Goal: Task Accomplishment & Management: Manage account settings

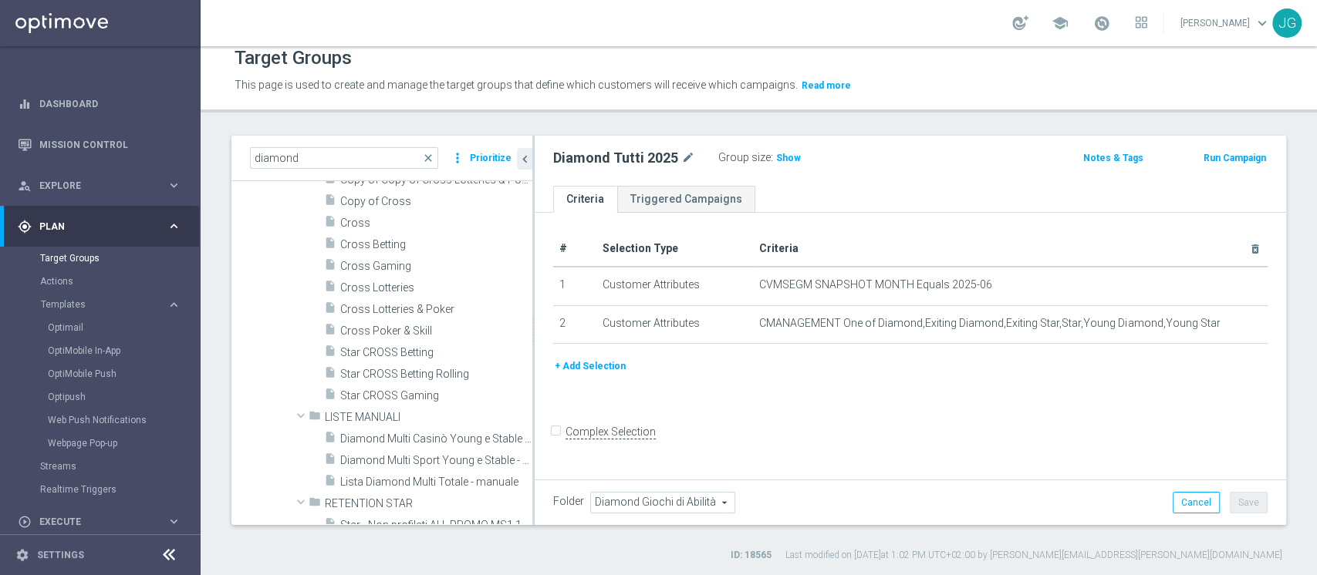
scroll to position [2987, 0]
click at [391, 245] on span "Cross Betting" at bounding box center [417, 242] width 155 height 13
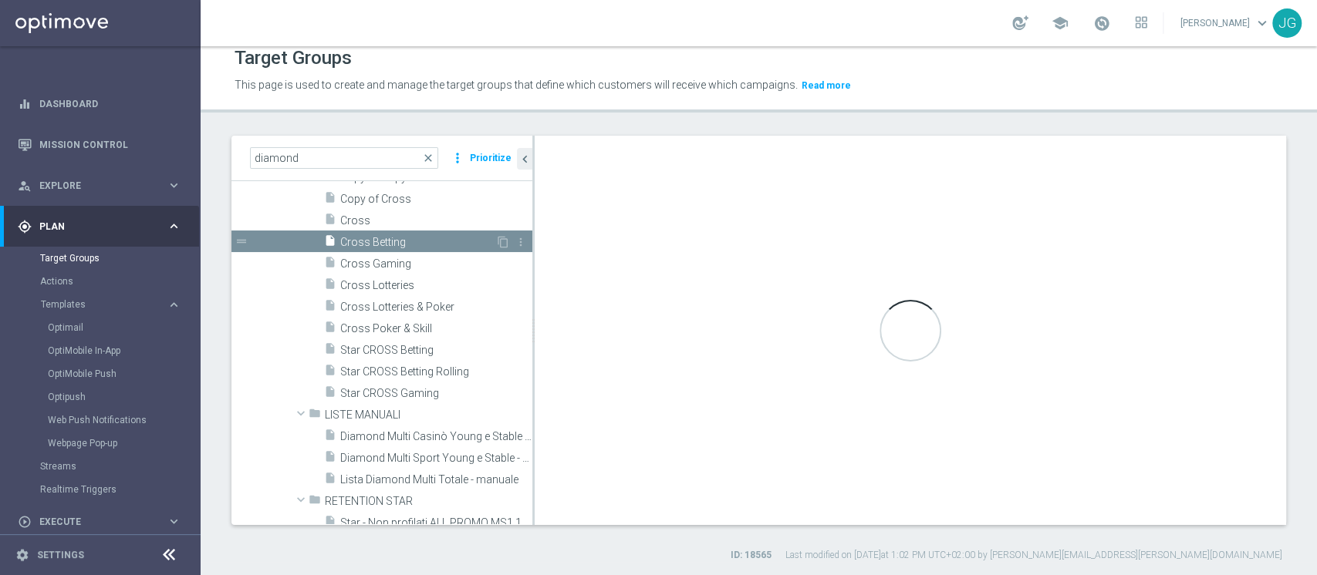
type input "DMD Cross"
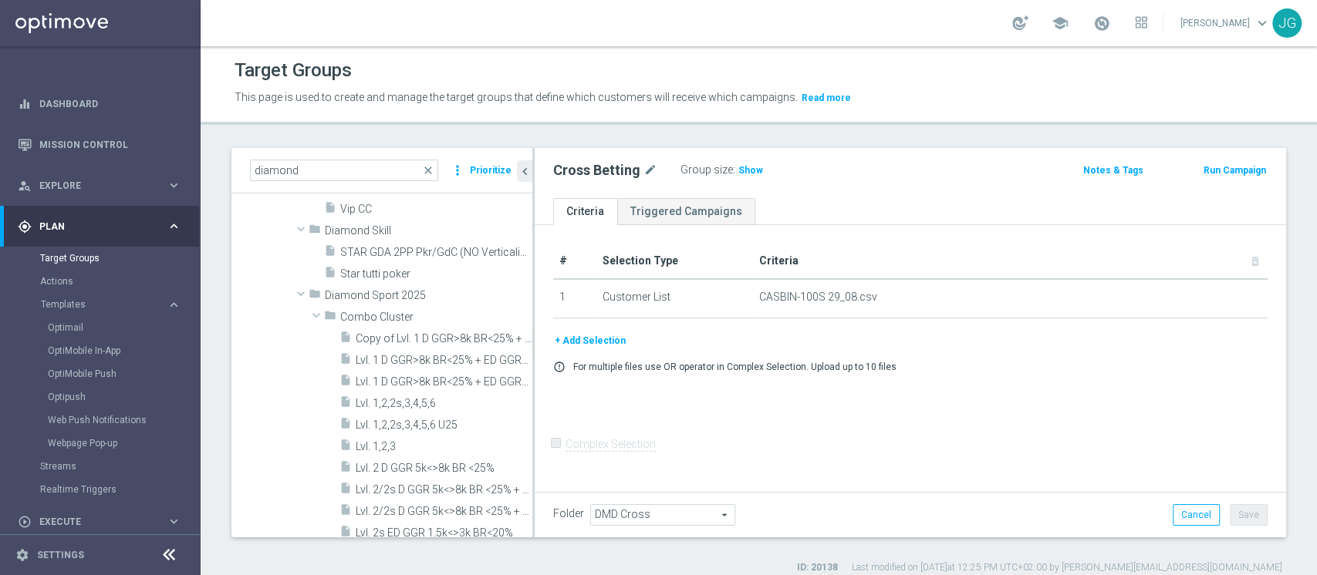
scroll to position [981, 0]
click at [395, 353] on span "Lvl. 1 D GGR>8k BR<25% + ED GGR>3k BR<20%" at bounding box center [427, 358] width 142 height 13
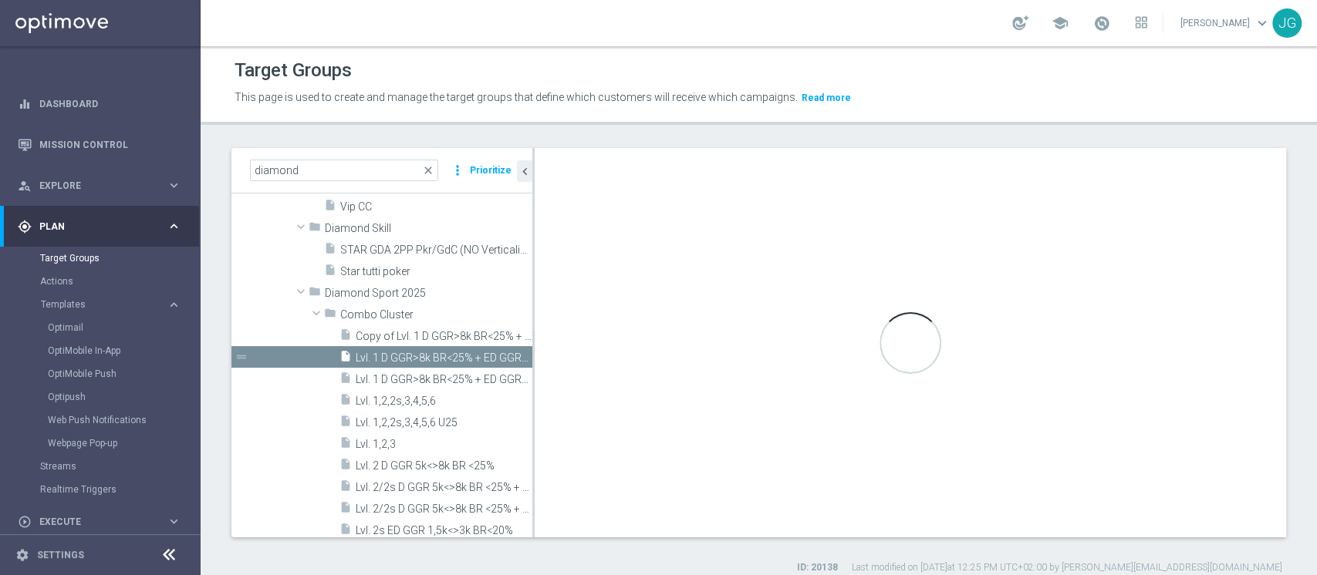
checkbox input "true"
type input "Combo Cluster"
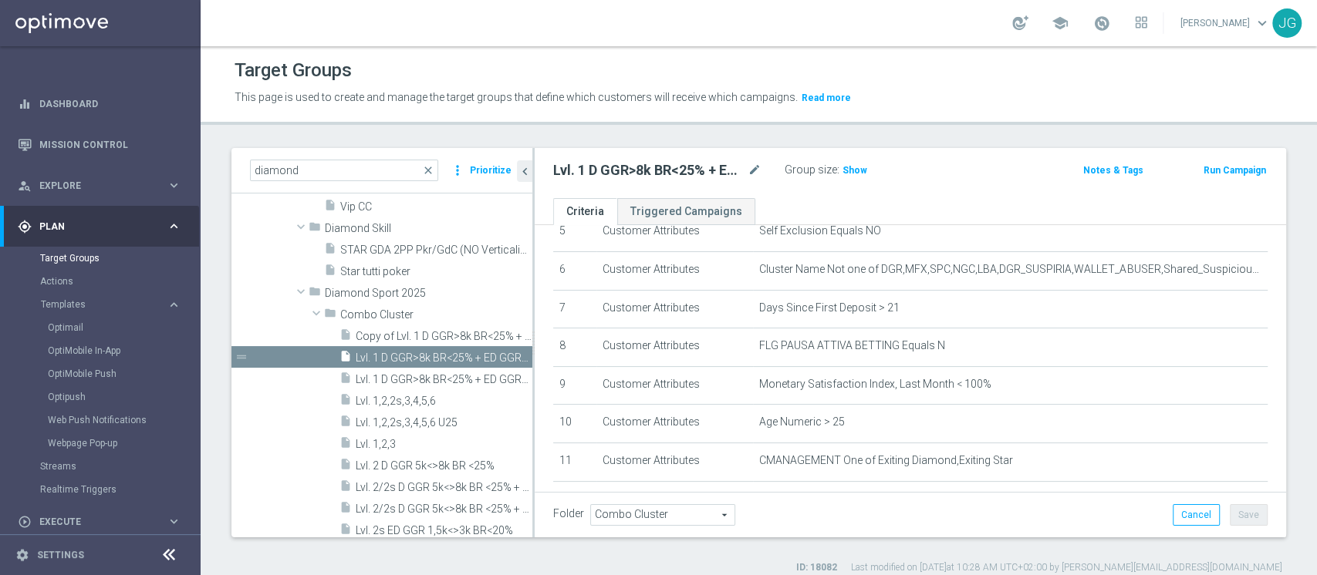
scroll to position [248, 0]
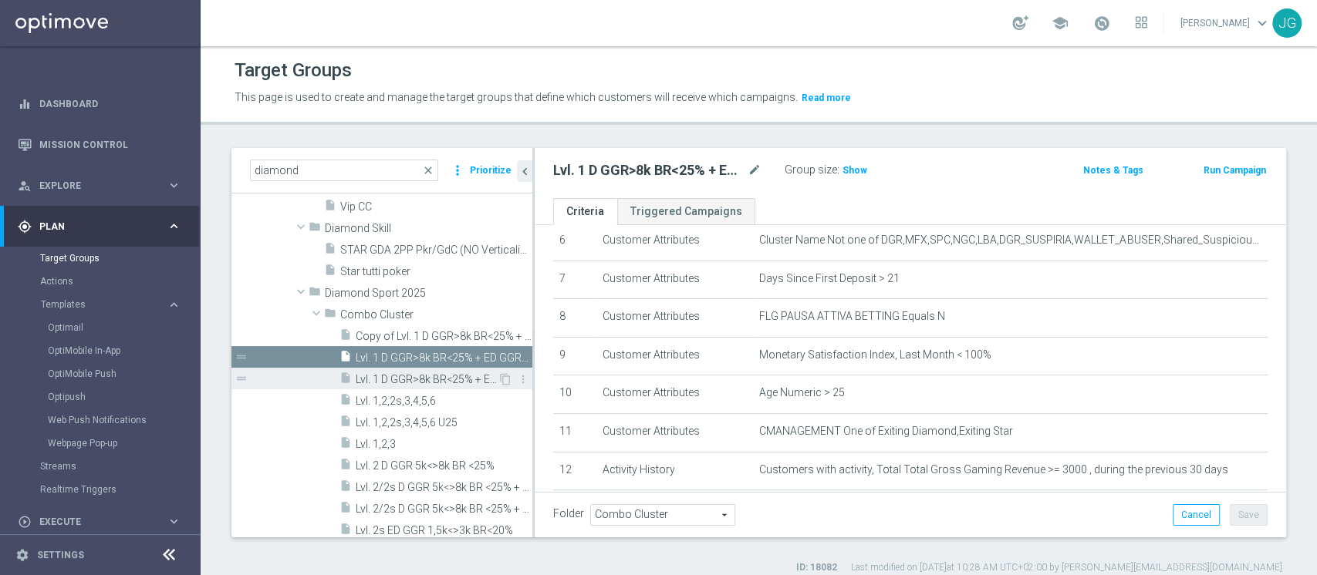
click at [425, 379] on span "Lvl. 1 D GGR>8k BR<25% + ED GGR>3k BR<20% U25" at bounding box center [427, 379] width 142 height 13
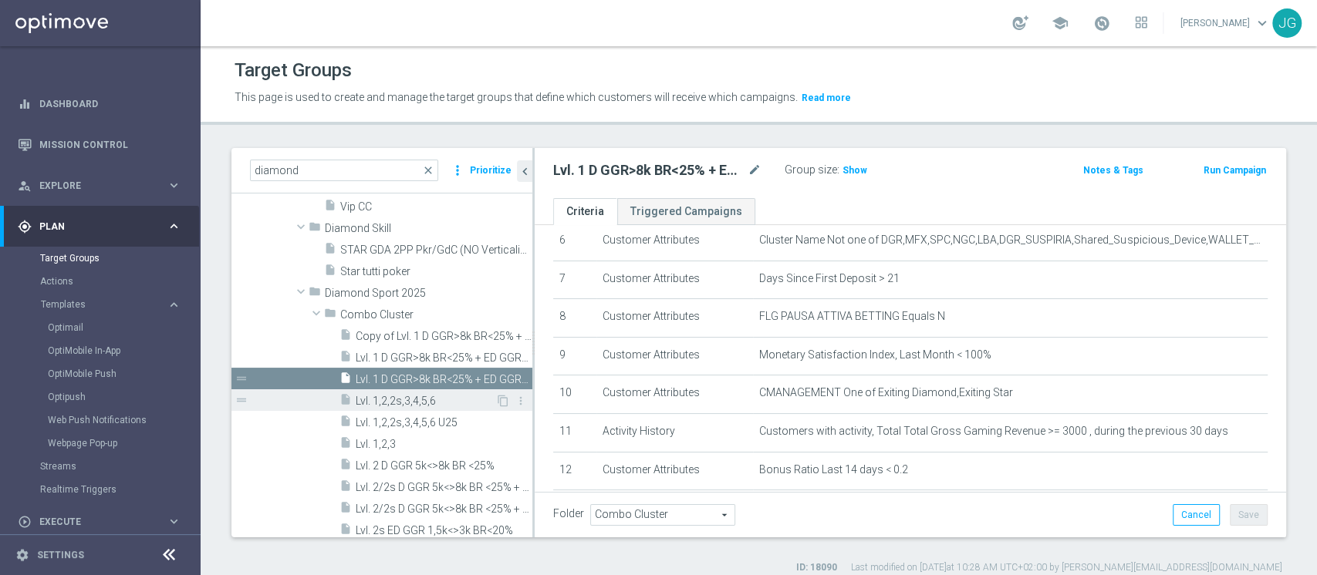
click at [413, 399] on span "Lvl. 1,2,2s,3,4,5,6" at bounding box center [426, 401] width 140 height 13
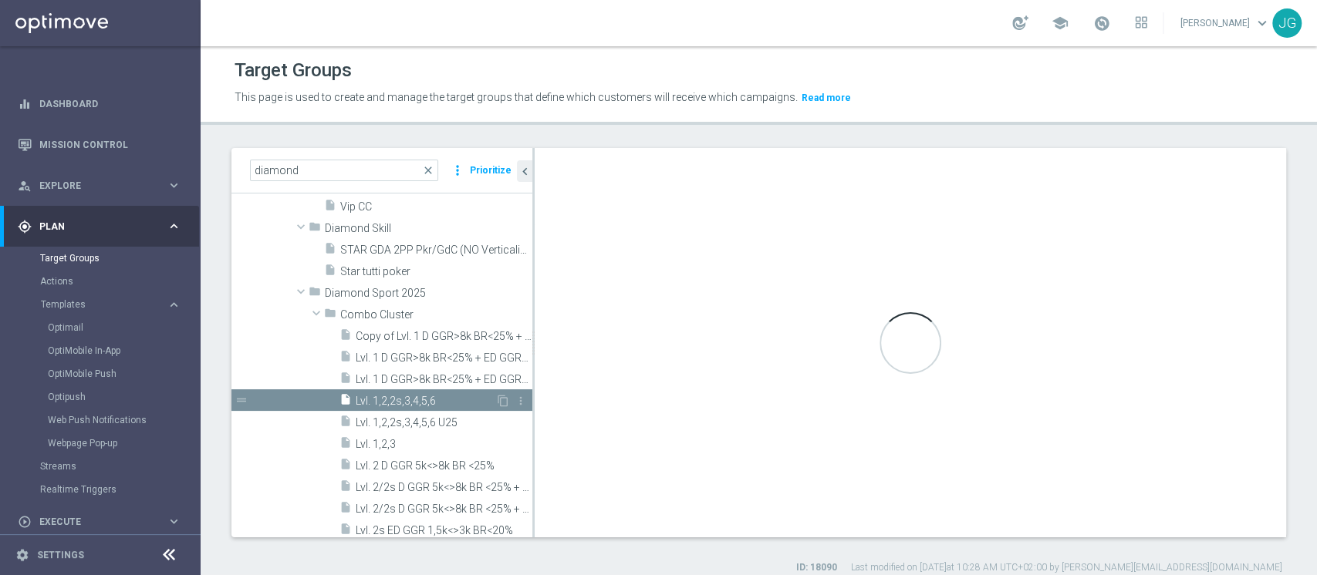
type textarea "1 and 2 and 3 and 4 and 5 and 6 and 7 and 8 and 9 and 19 and ((10 and 11 and 12…"
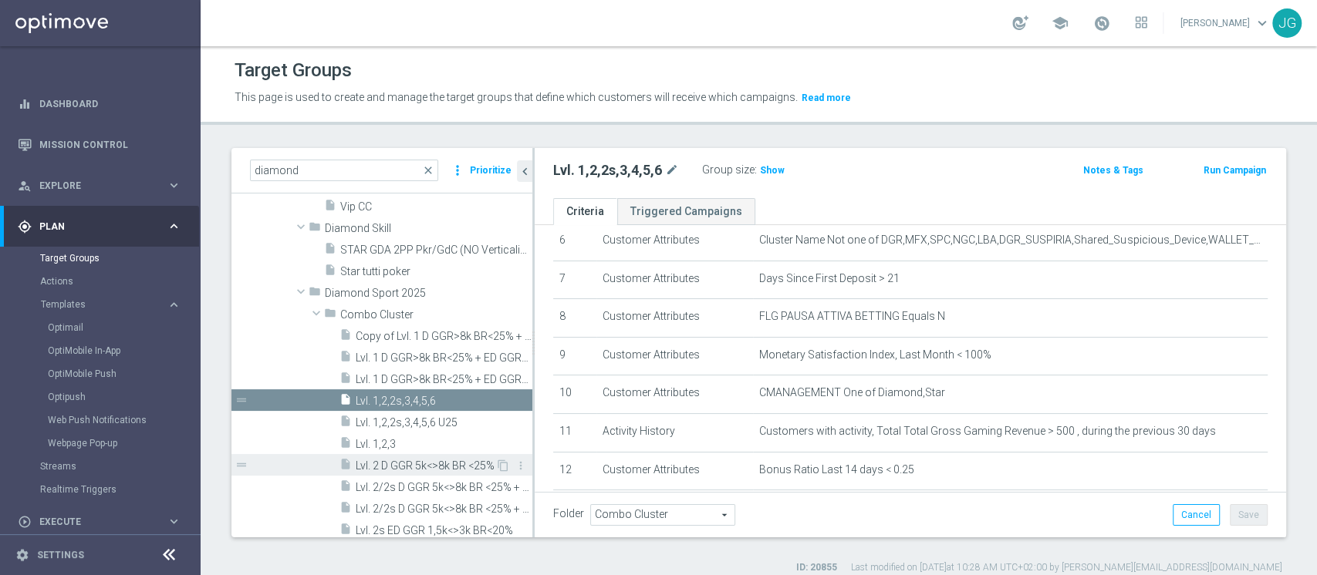
click at [401, 467] on span "Lvl. 2 D GGR 5k<>8k BR <25%" at bounding box center [426, 466] width 140 height 13
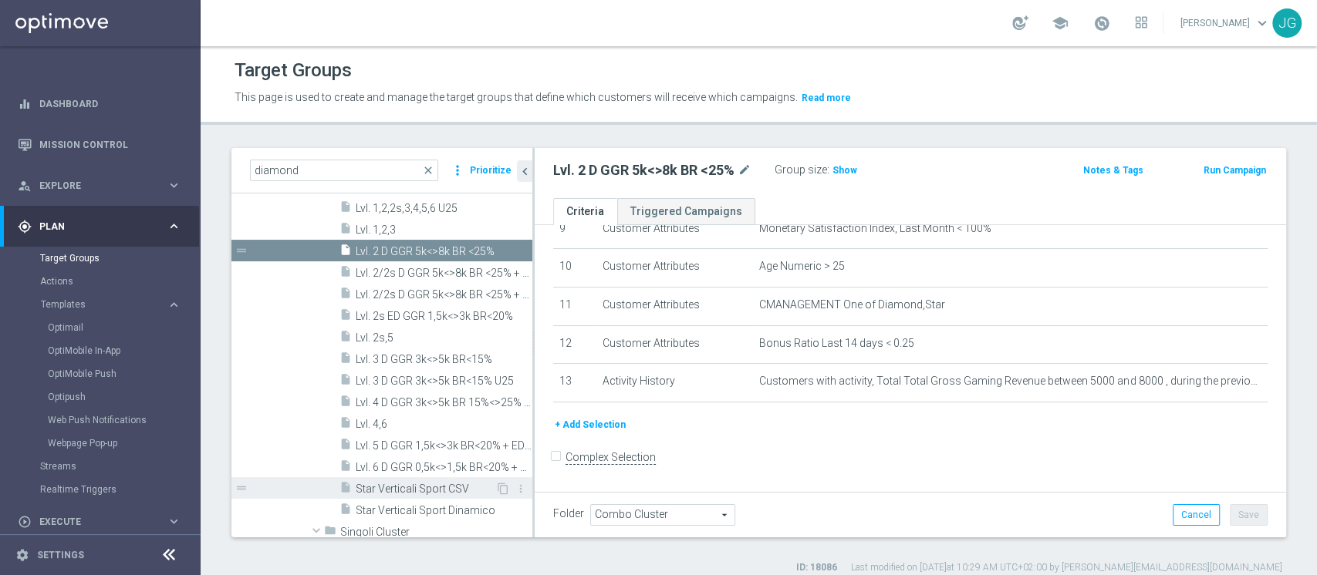
scroll to position [1166, 0]
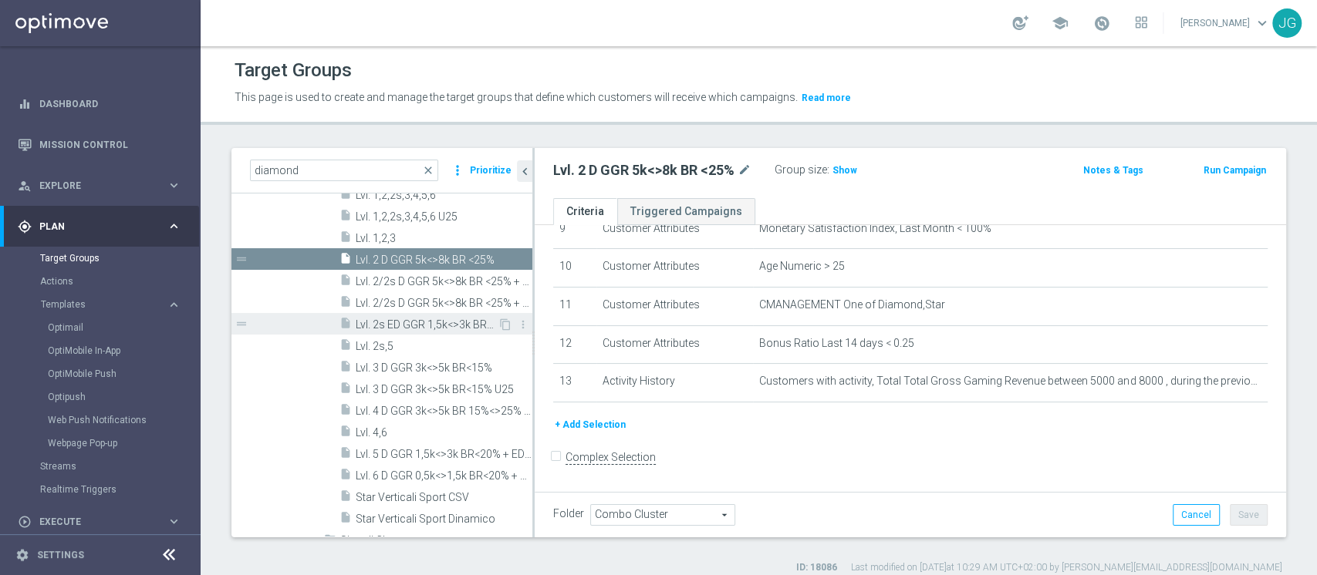
click at [406, 319] on span "Lvl. 2s ED GGR 1,5k<>3k BR<20%" at bounding box center [427, 325] width 142 height 13
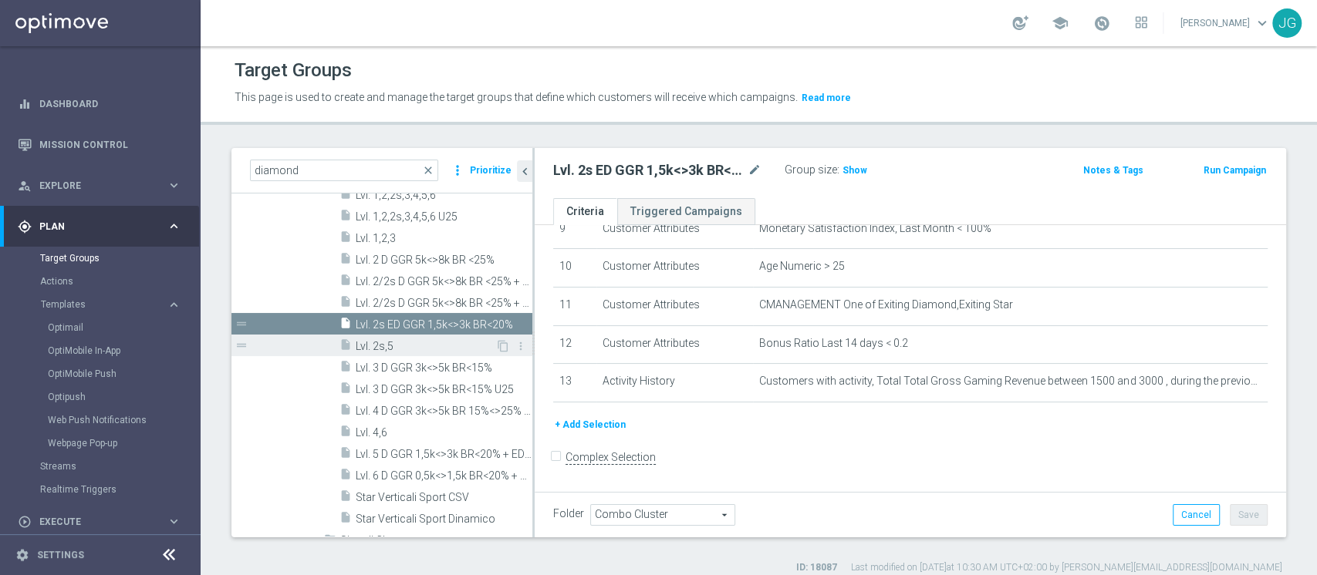
click at [373, 343] on span "Lvl. 2s,5" at bounding box center [426, 346] width 140 height 13
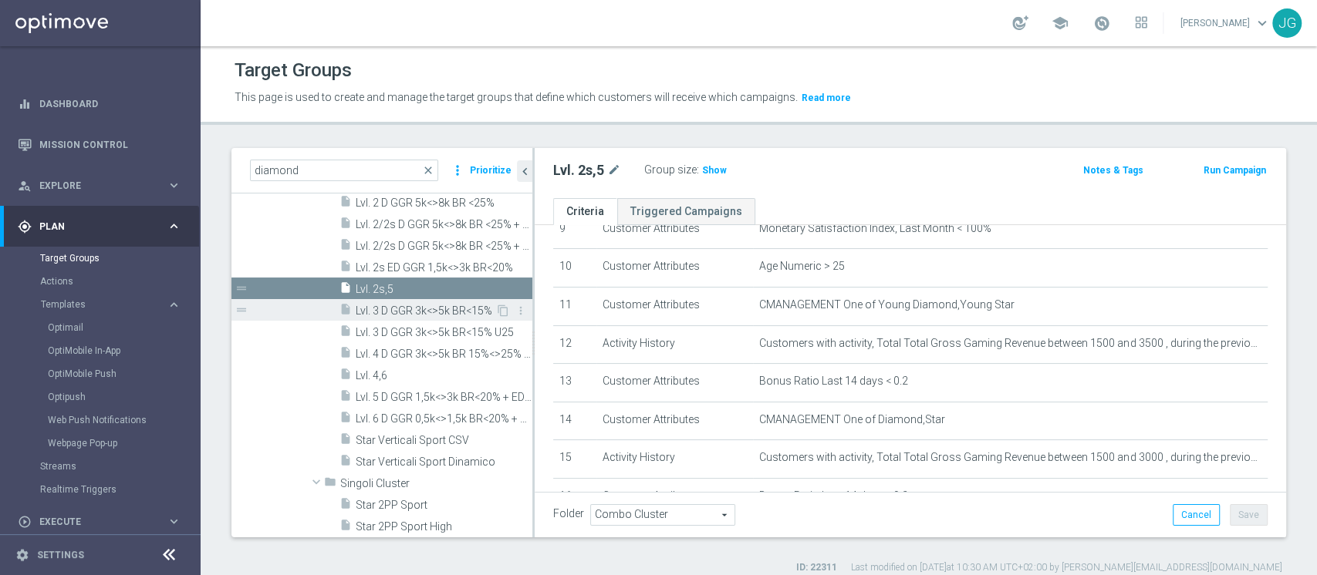
scroll to position [1223, 0]
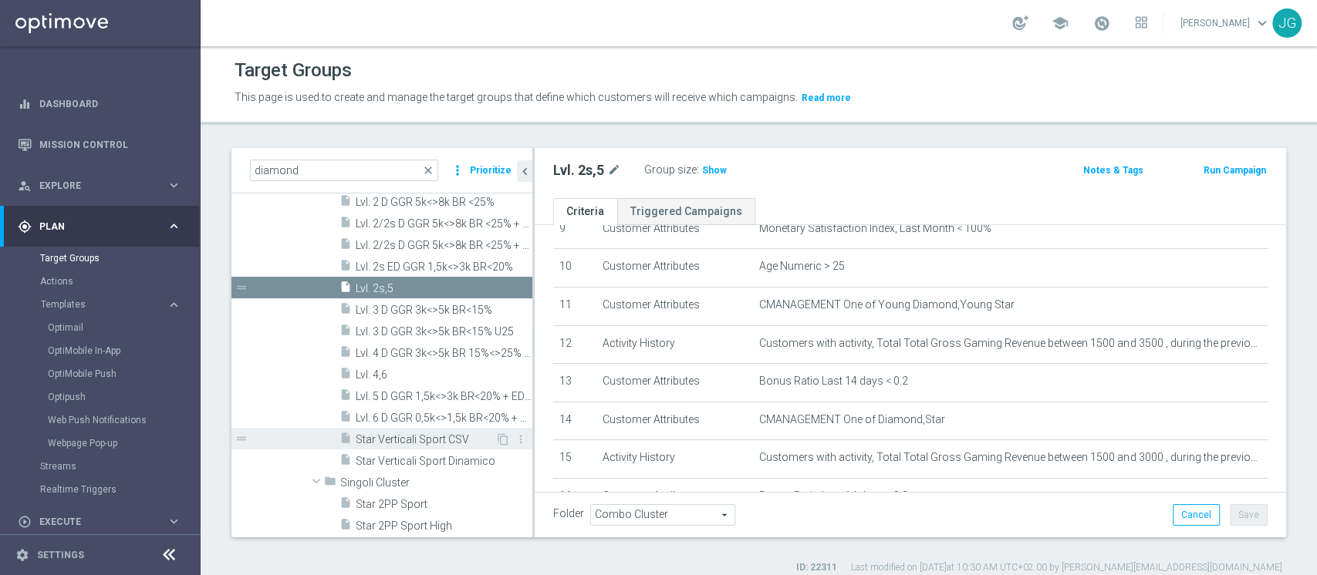
click at [407, 444] on span "Star Verticali Sport CSV" at bounding box center [426, 440] width 140 height 13
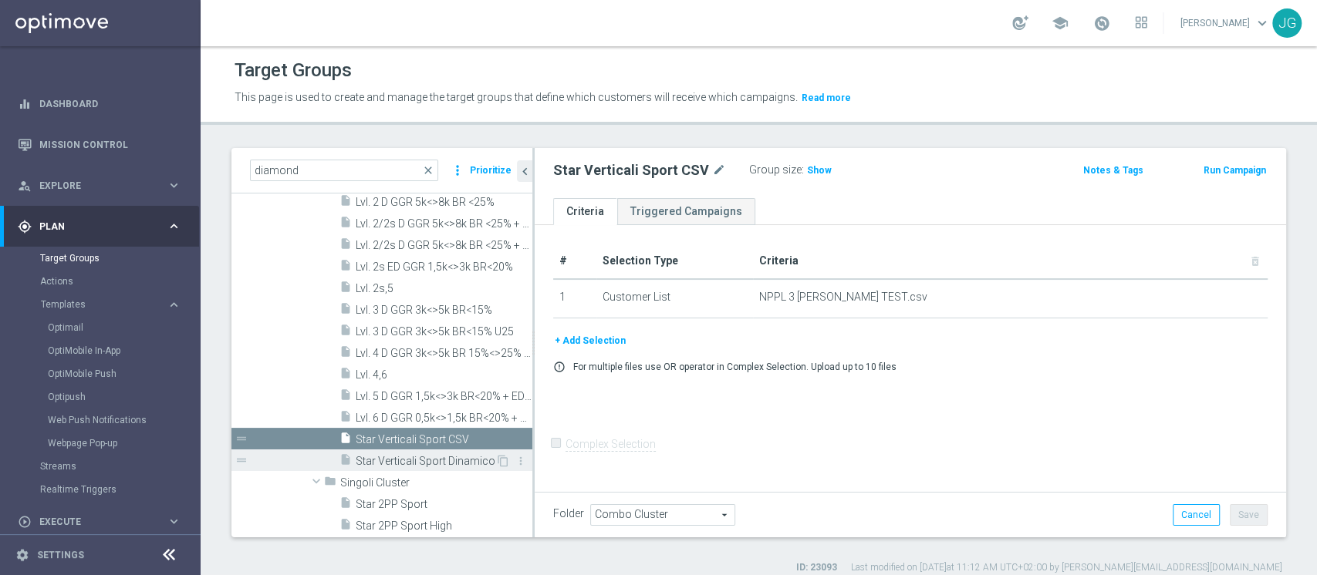
click at [417, 463] on span "Star Verticali Sport Dinamico" at bounding box center [426, 461] width 140 height 13
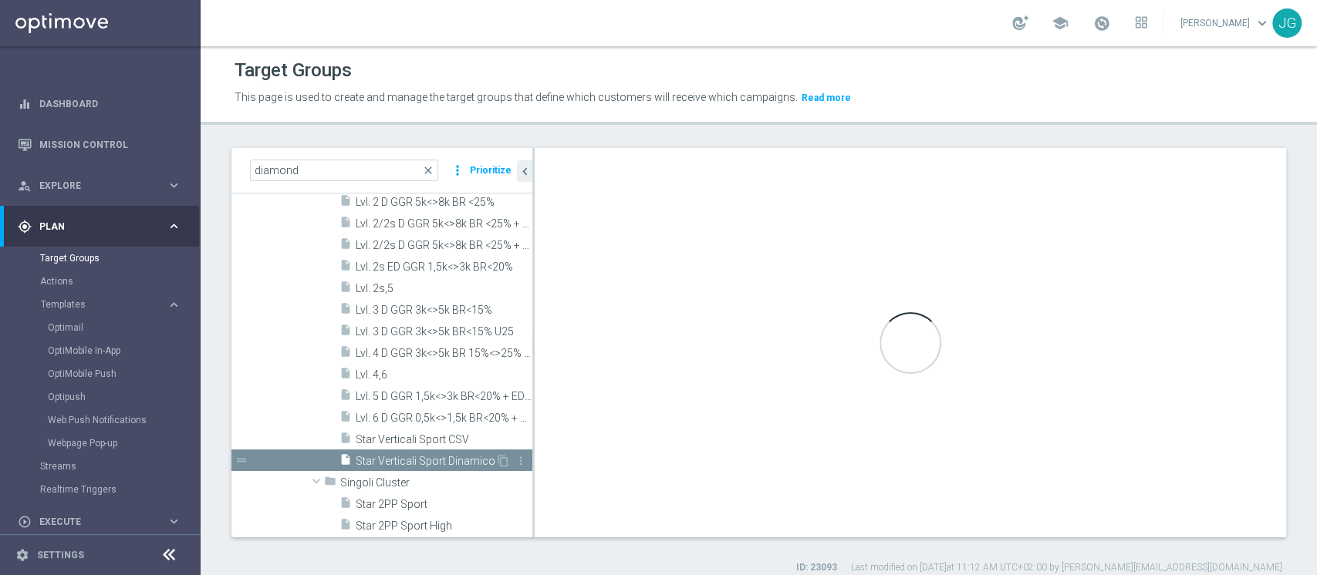
checkbox input "true"
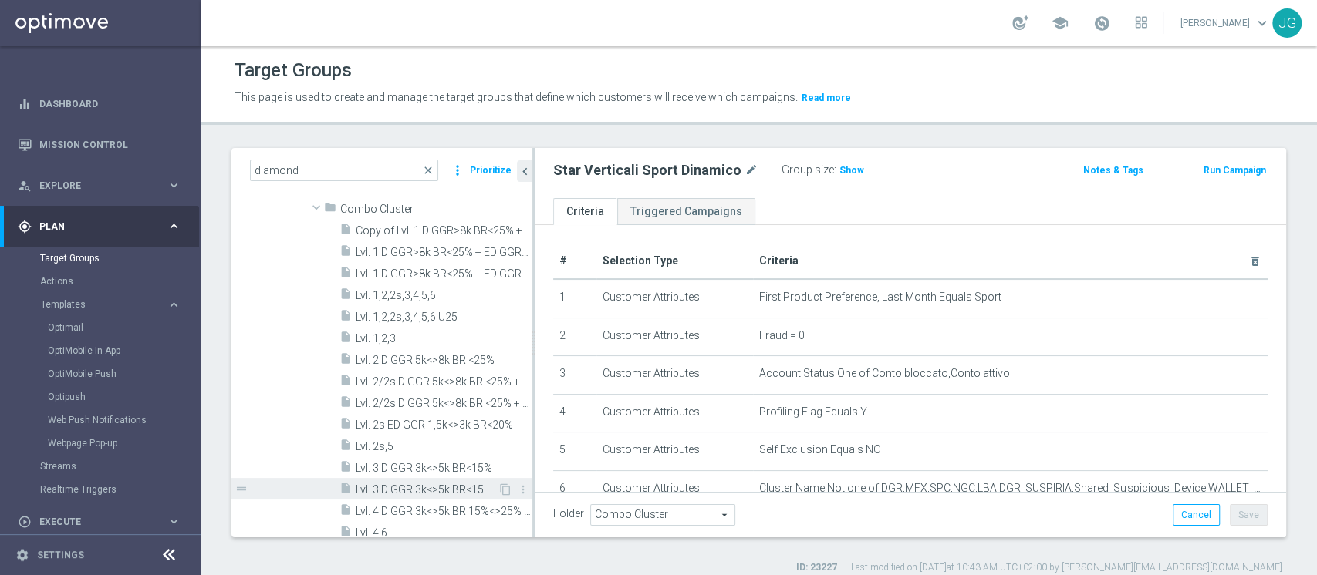
scroll to position [1086, 0]
click at [397, 254] on span "Lvl. 1 D GGR>8k BR<25% + ED GGR>3k BR<20%" at bounding box center [427, 253] width 142 height 13
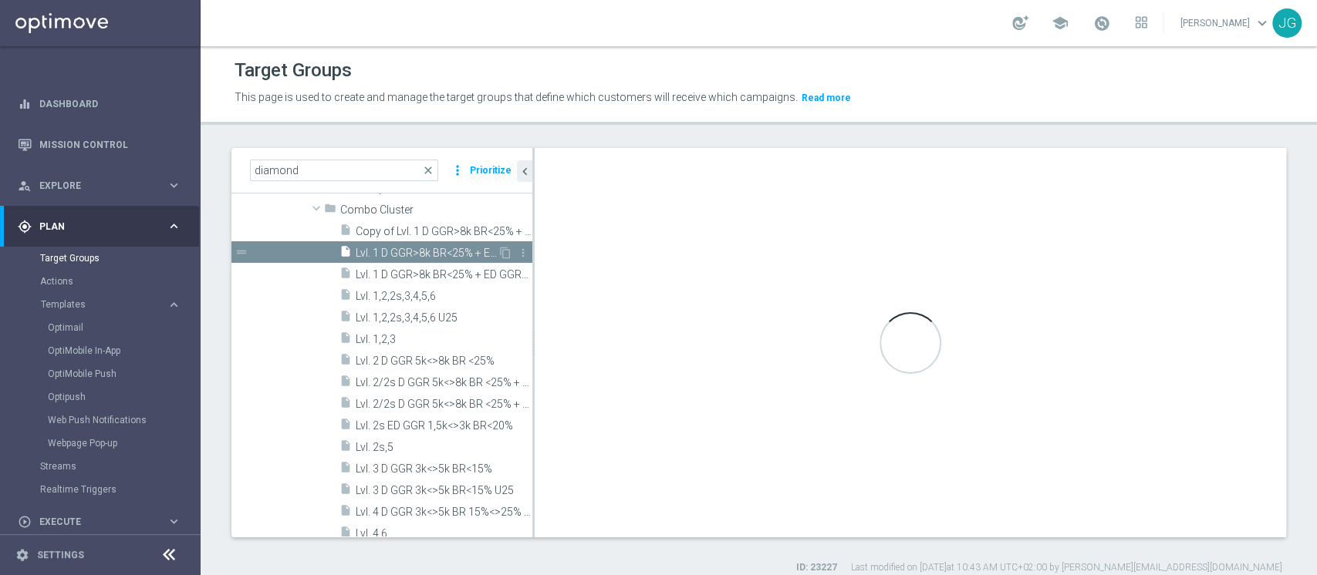
type textarea "1 and 2 and 3 and 4 and 5 and 6 and 7 and 8 and 9 and 10 and ((11 and 12 and 13…"
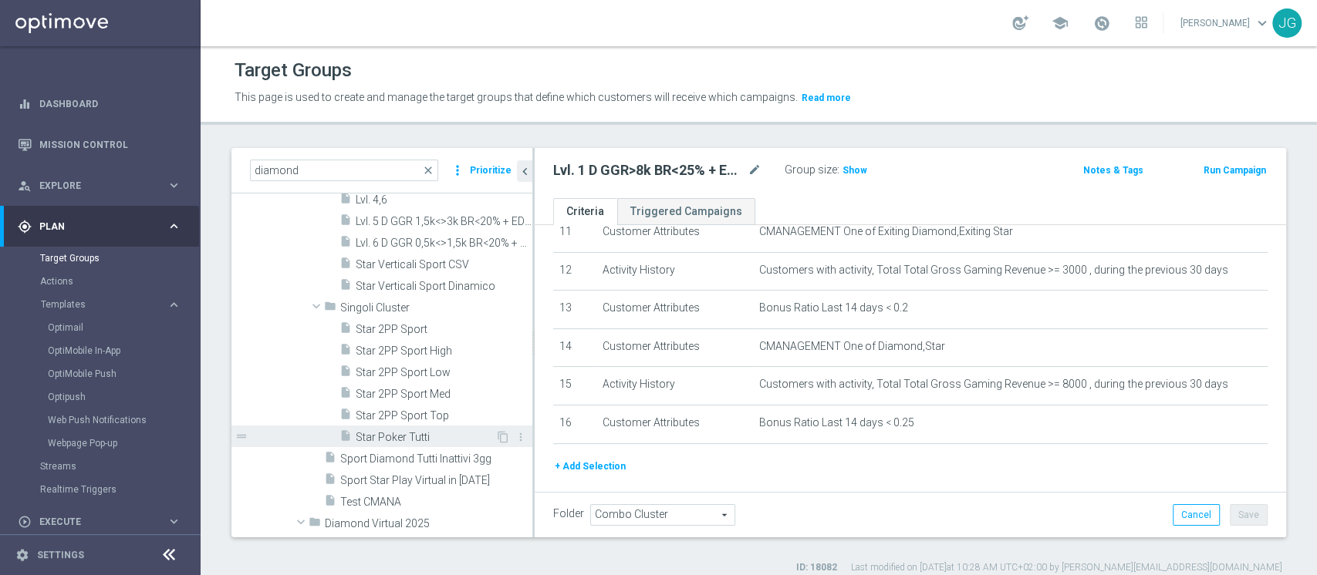
scroll to position [1336, 0]
